Goal: Use online tool/utility: Utilize a website feature to perform a specific function

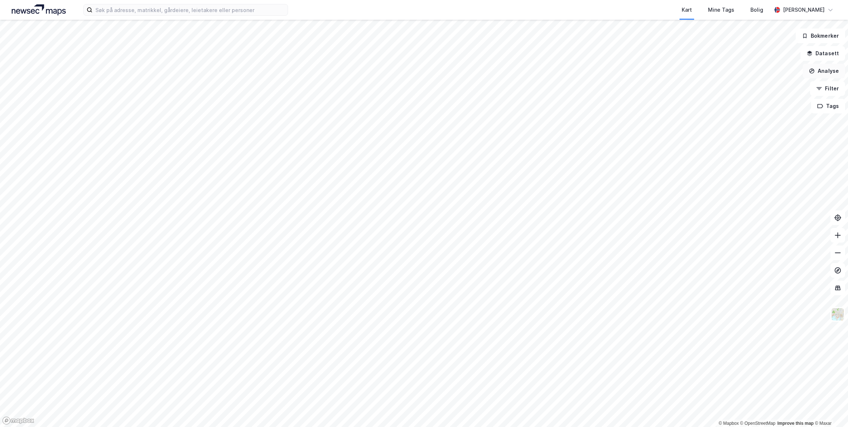
click at [555, 75] on button "Analyse" at bounding box center [824, 71] width 42 height 15
click at [555, 131] on div "Reisetidsanalyse" at bounding box center [761, 131] width 64 height 6
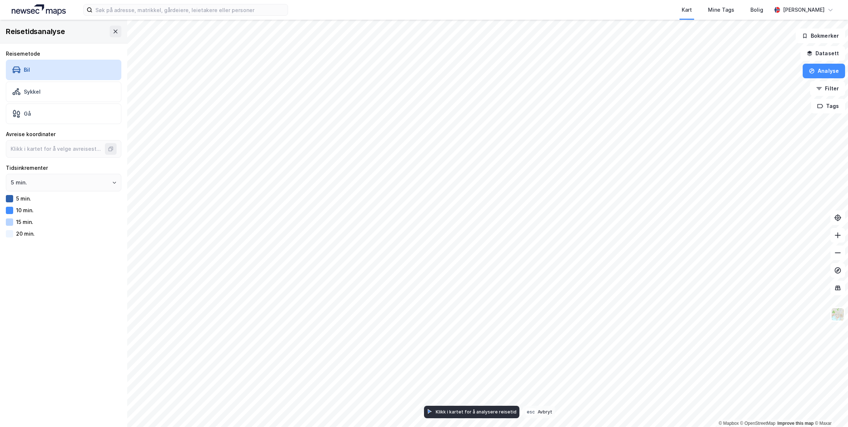
type input "59.93919564951938, 10.72206388231345"
click at [69, 92] on div "Sykkel" at bounding box center [64, 92] width 116 height 20
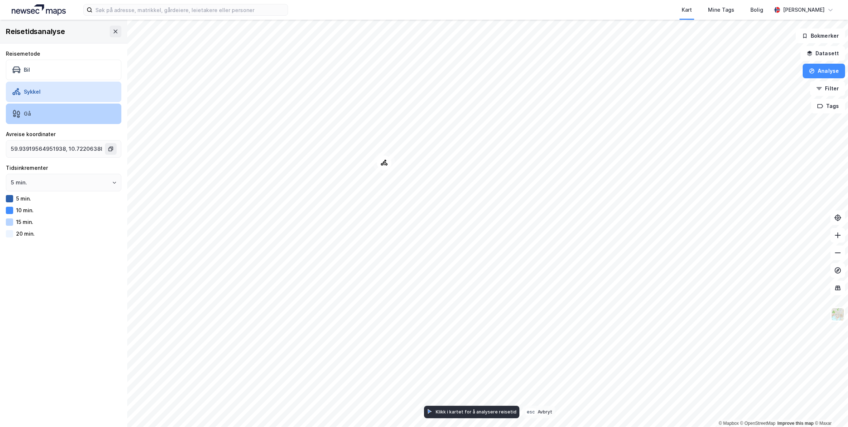
click at [70, 109] on div "Gå" at bounding box center [64, 113] width 116 height 20
click at [70, 98] on div "Sykkel" at bounding box center [64, 92] width 116 height 20
click at [69, 82] on div "Sykkel" at bounding box center [64, 92] width 116 height 20
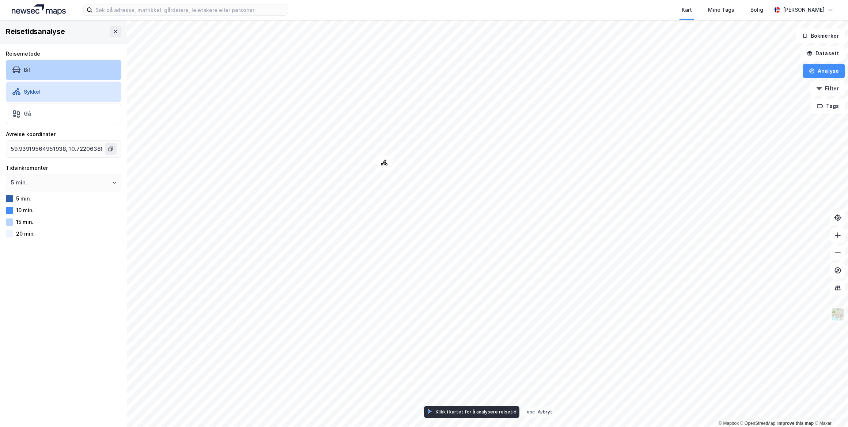
click at [69, 75] on div "Bil" at bounding box center [64, 70] width 116 height 20
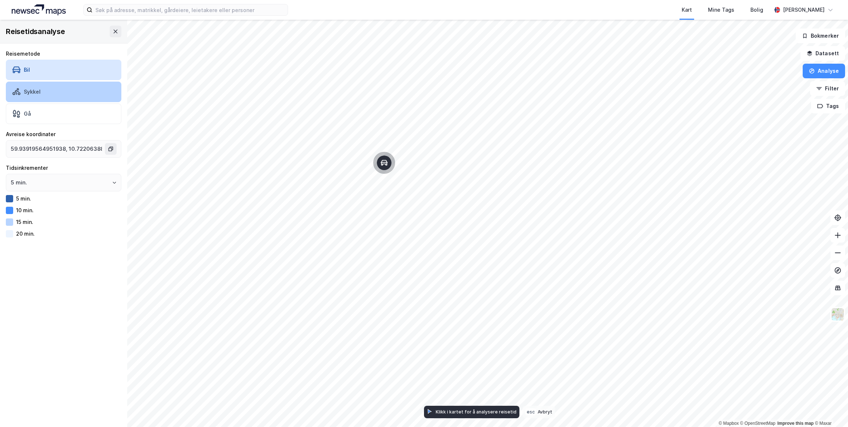
click at [68, 91] on div "Sykkel" at bounding box center [64, 92] width 116 height 20
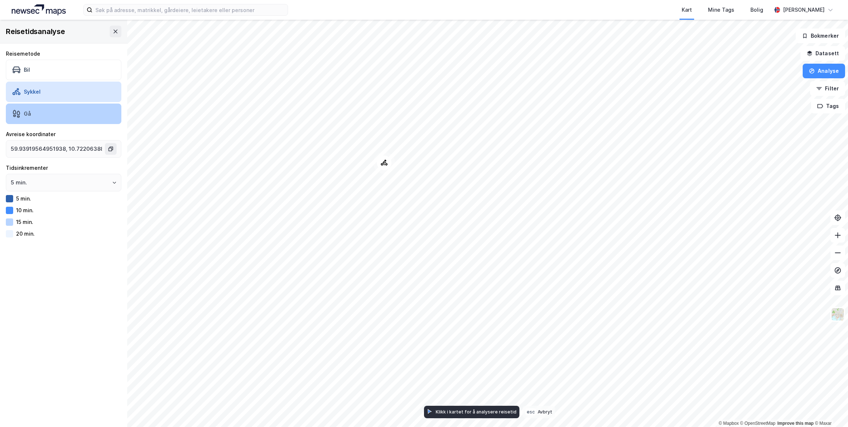
click at [70, 109] on div "Gå" at bounding box center [64, 113] width 116 height 20
click at [69, 93] on div "Sykkel" at bounding box center [64, 92] width 116 height 20
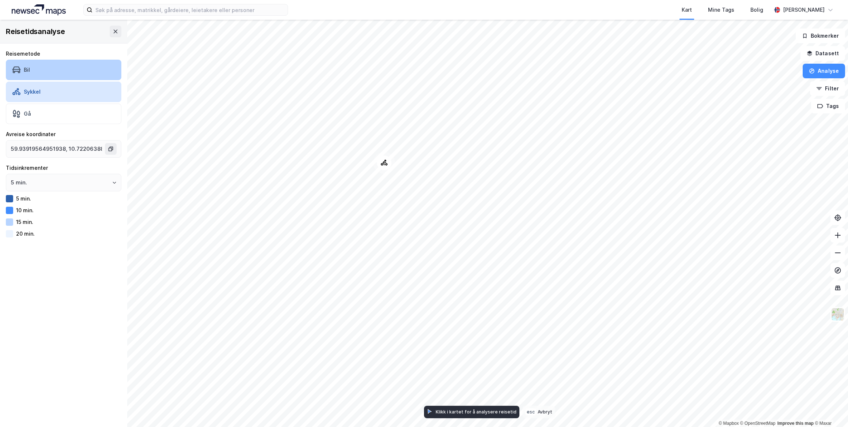
click at [67, 75] on div "Bil" at bounding box center [64, 70] width 116 height 20
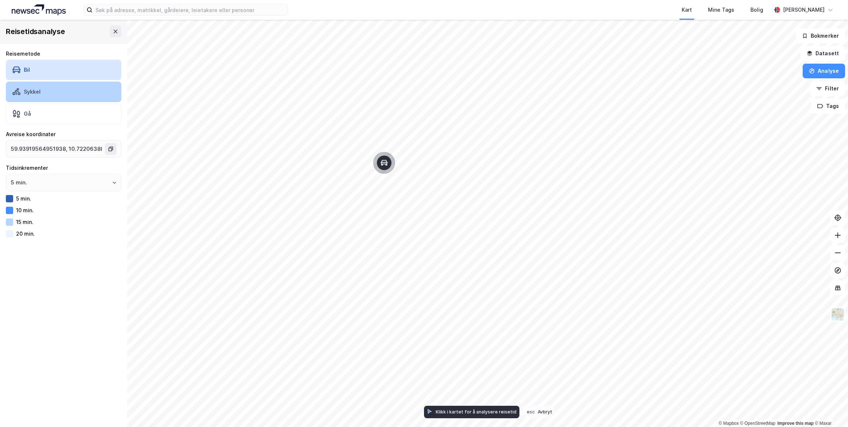
click at [52, 87] on div "Sykkel" at bounding box center [64, 92] width 116 height 20
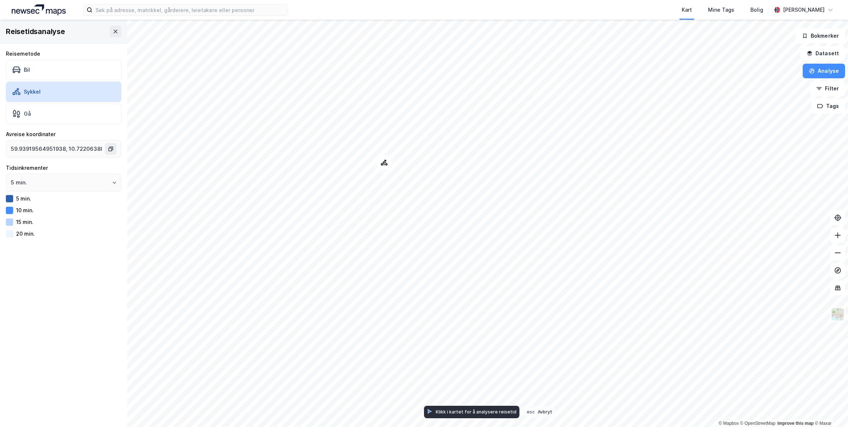
click at [53, 102] on div "Reisemetode Bil [PERSON_NAME]" at bounding box center [64, 86] width 116 height 75
click at [54, 106] on div "Gå" at bounding box center [64, 113] width 116 height 20
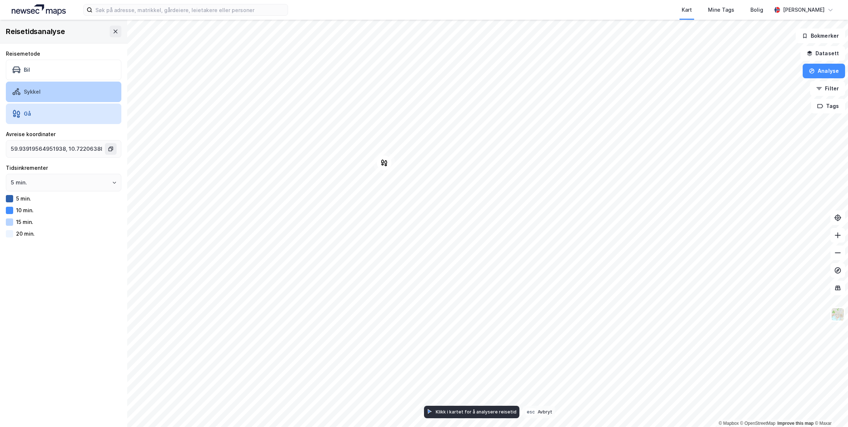
click at [54, 86] on div "Sykkel" at bounding box center [64, 92] width 116 height 20
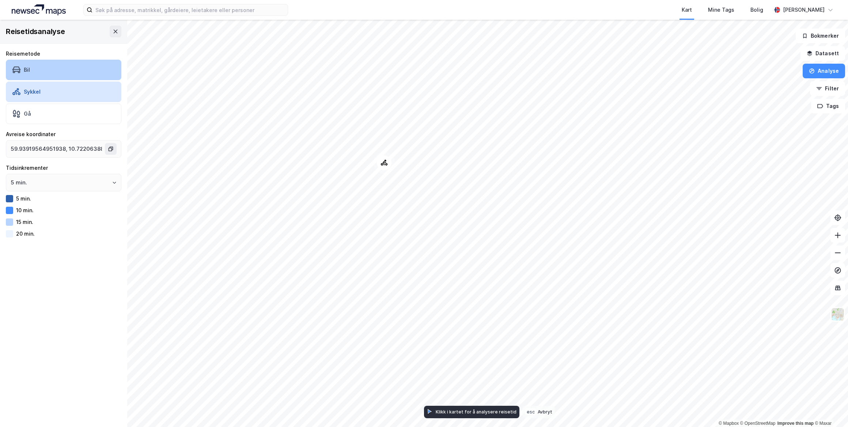
click at [54, 75] on div "Bil" at bounding box center [64, 70] width 116 height 20
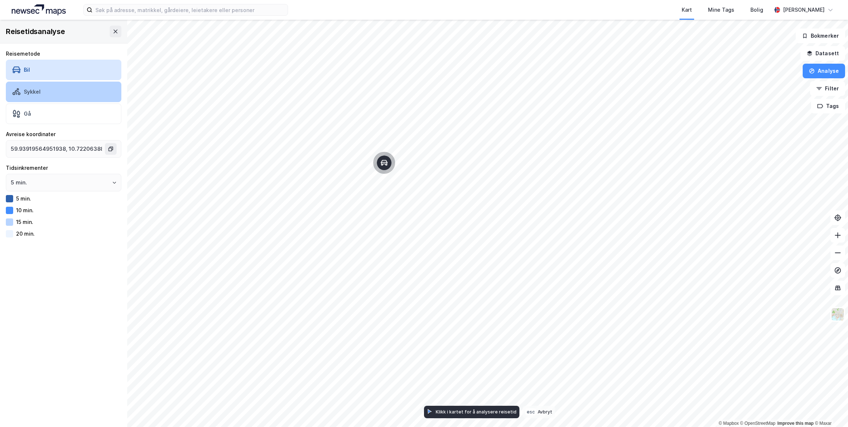
click at [53, 88] on div "Sykkel" at bounding box center [64, 92] width 116 height 20
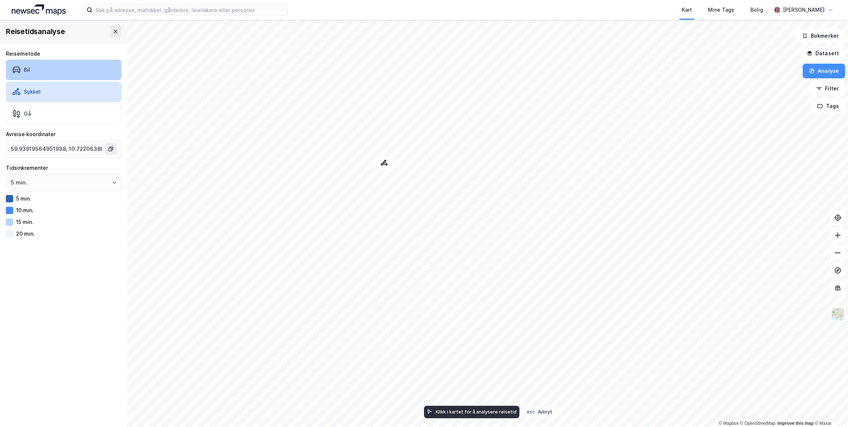
click at [53, 71] on div "Bil" at bounding box center [64, 70] width 116 height 20
